Goal: Navigation & Orientation: Understand site structure

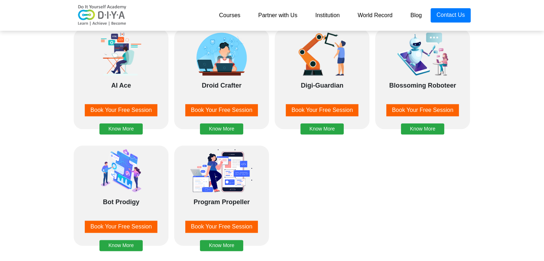
scroll to position [840, 0]
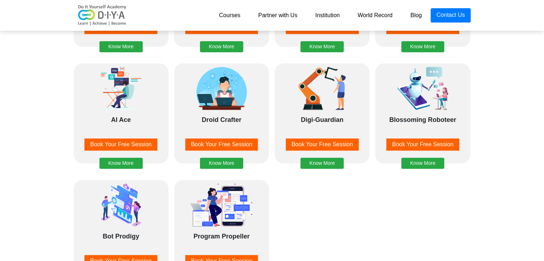
click at [281, 16] on link "Partner with Us" at bounding box center [277, 15] width 57 height 14
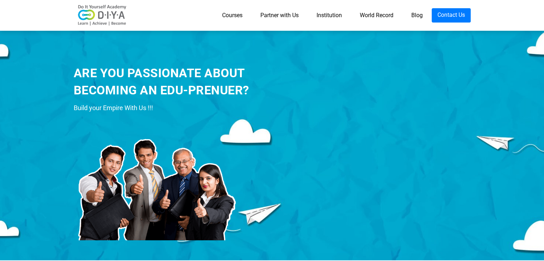
click at [375, 15] on link "World Record" at bounding box center [377, 15] width 52 height 14
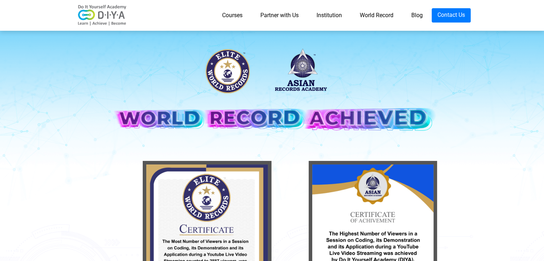
click at [115, 15] on img at bounding box center [102, 15] width 57 height 21
